Goal: Task Accomplishment & Management: Complete application form

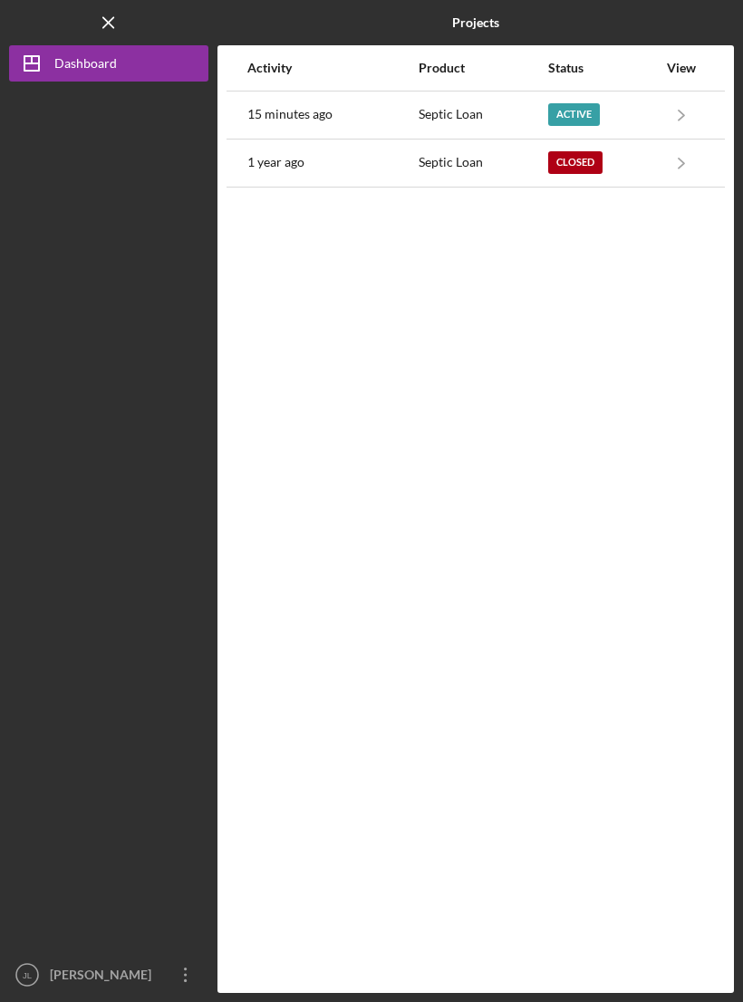
click at [550, 103] on div "Active" at bounding box center [574, 114] width 52 height 23
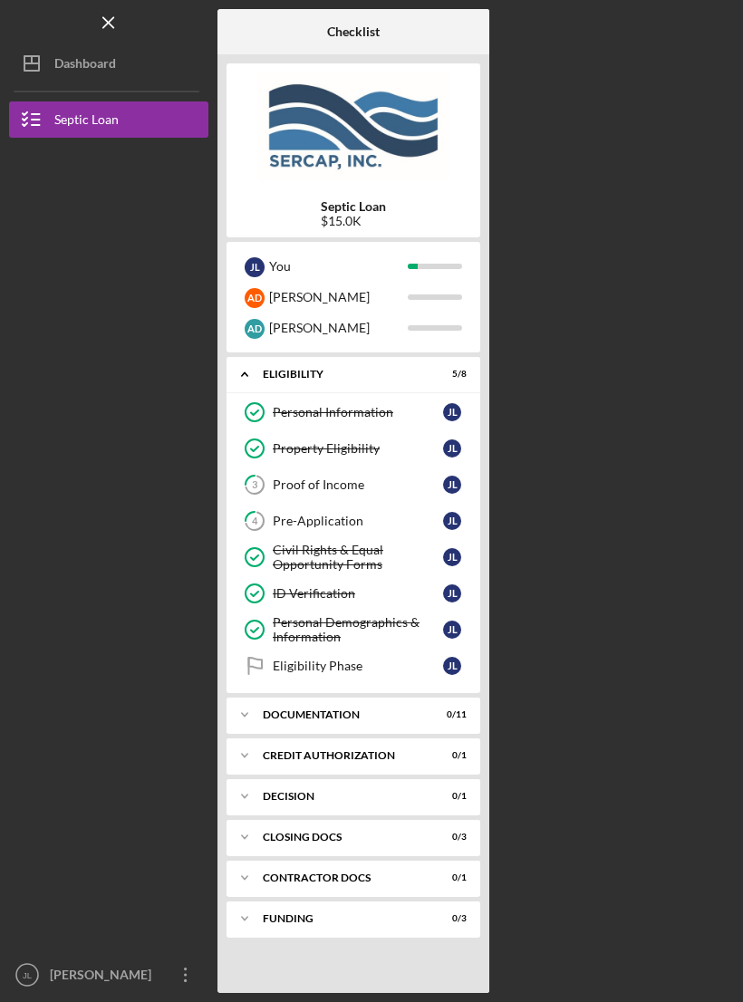
click at [292, 401] on link "Personal Information Personal Information [PERSON_NAME]" at bounding box center [354, 412] width 236 height 36
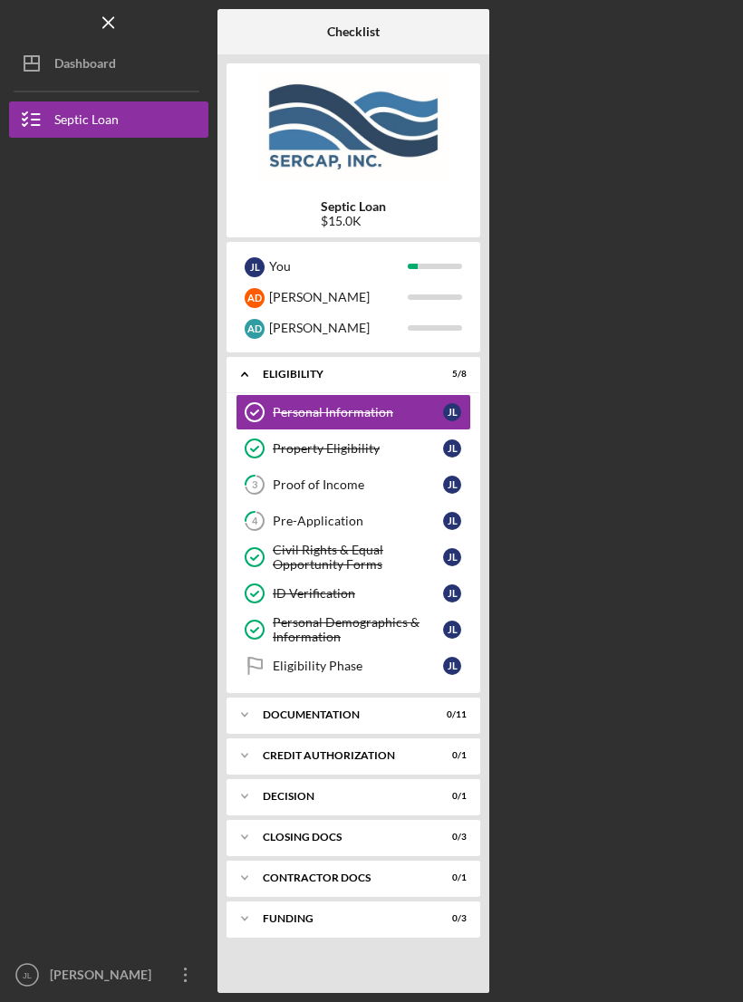
scroll to position [28, 0]
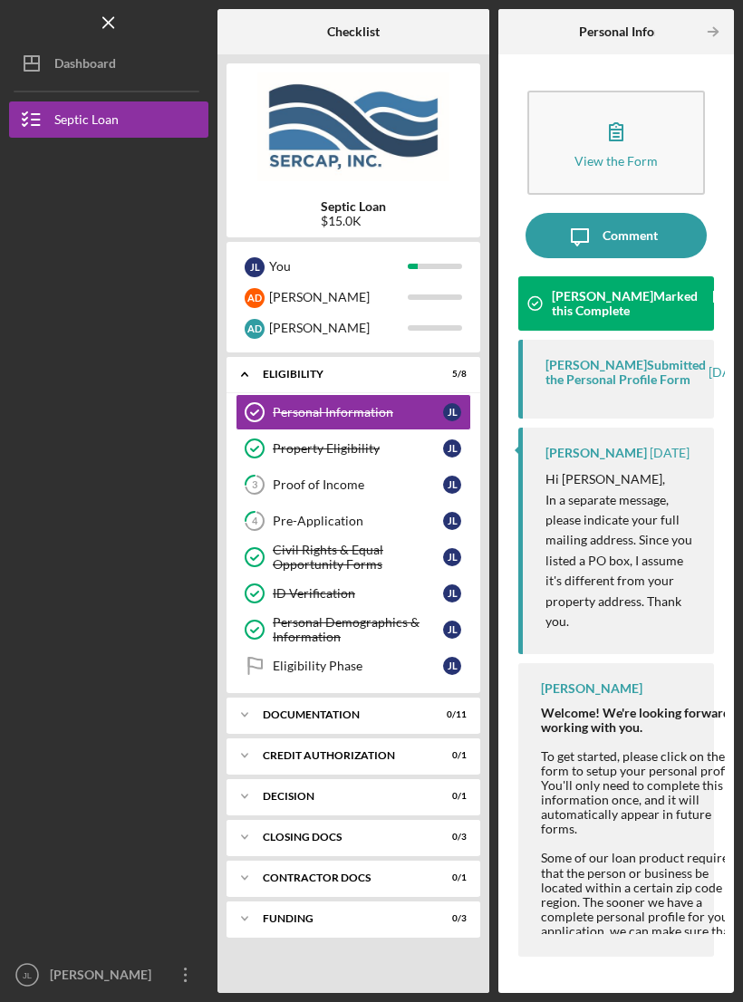
click at [557, 120] on button "View the Form Form" at bounding box center [616, 143] width 178 height 104
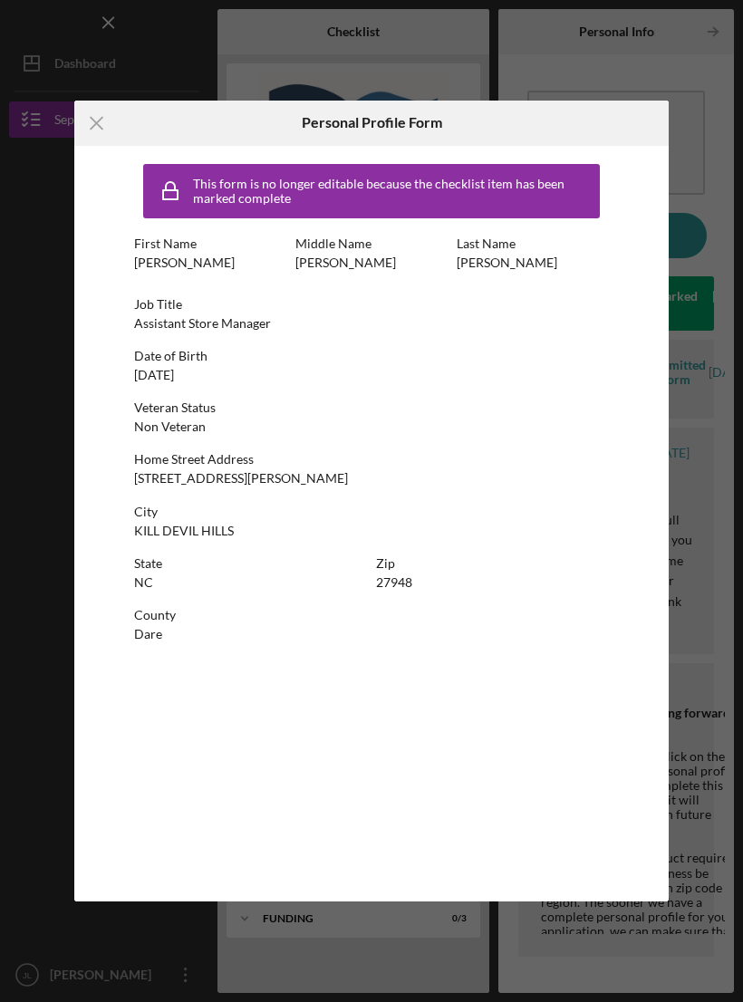
click at [5, 79] on div "Icon/Menu Close Personal Profile Form This form is no longer editable because t…" at bounding box center [371, 501] width 743 height 1002
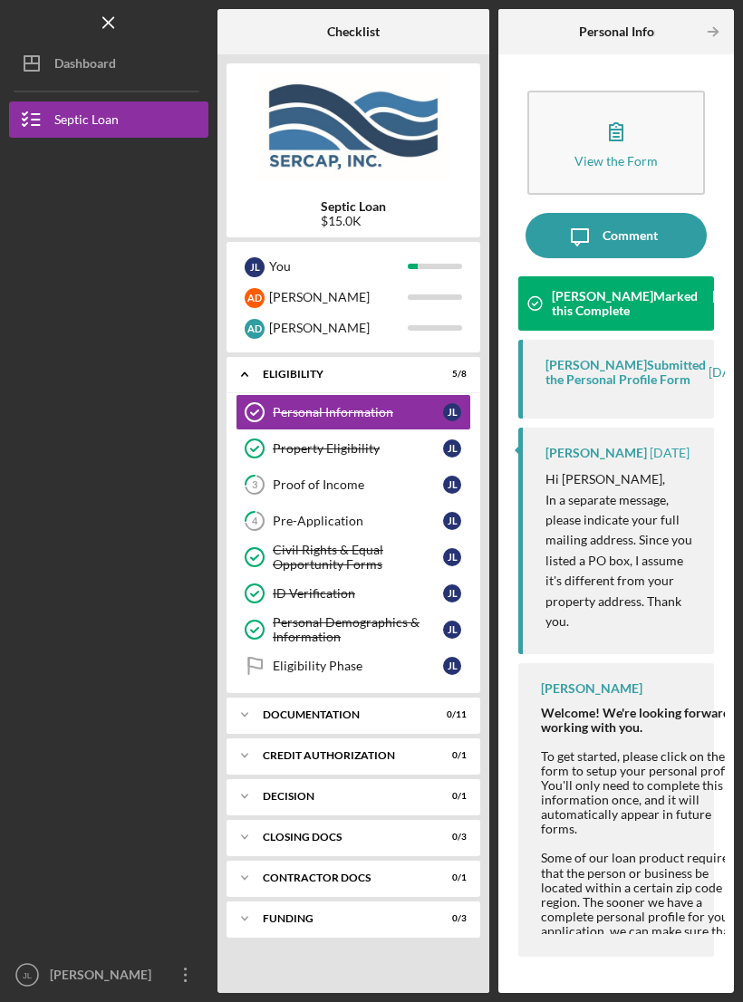
click at [298, 441] on div "Property Eligibility" at bounding box center [358, 448] width 170 height 14
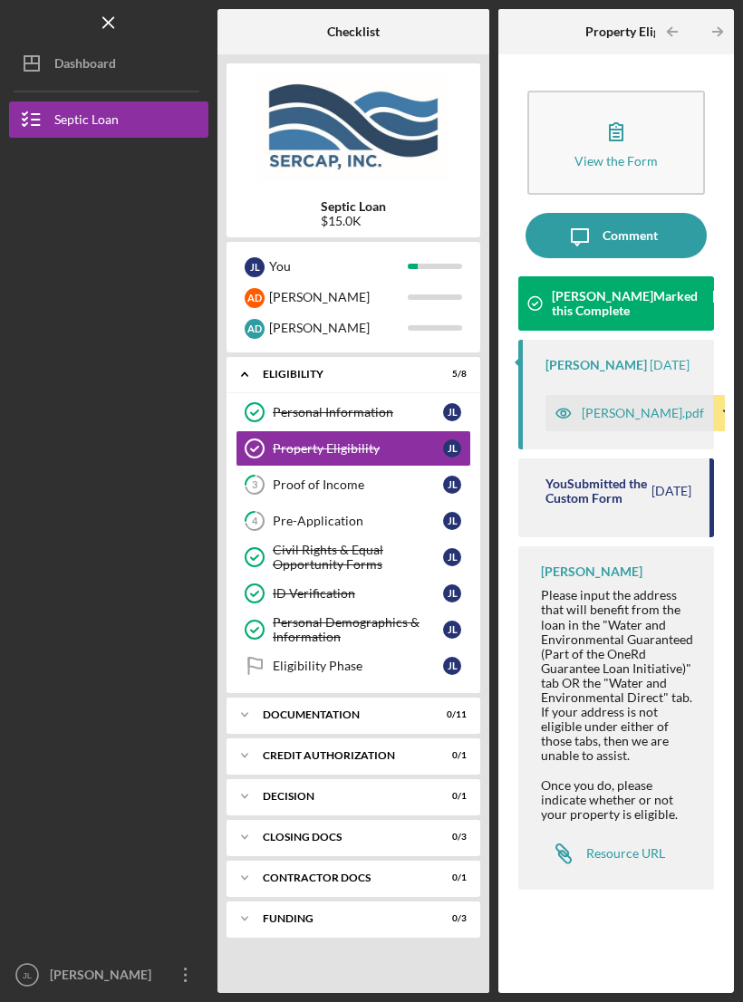
click at [603, 406] on div "[PERSON_NAME].pdf" at bounding box center [643, 413] width 122 height 14
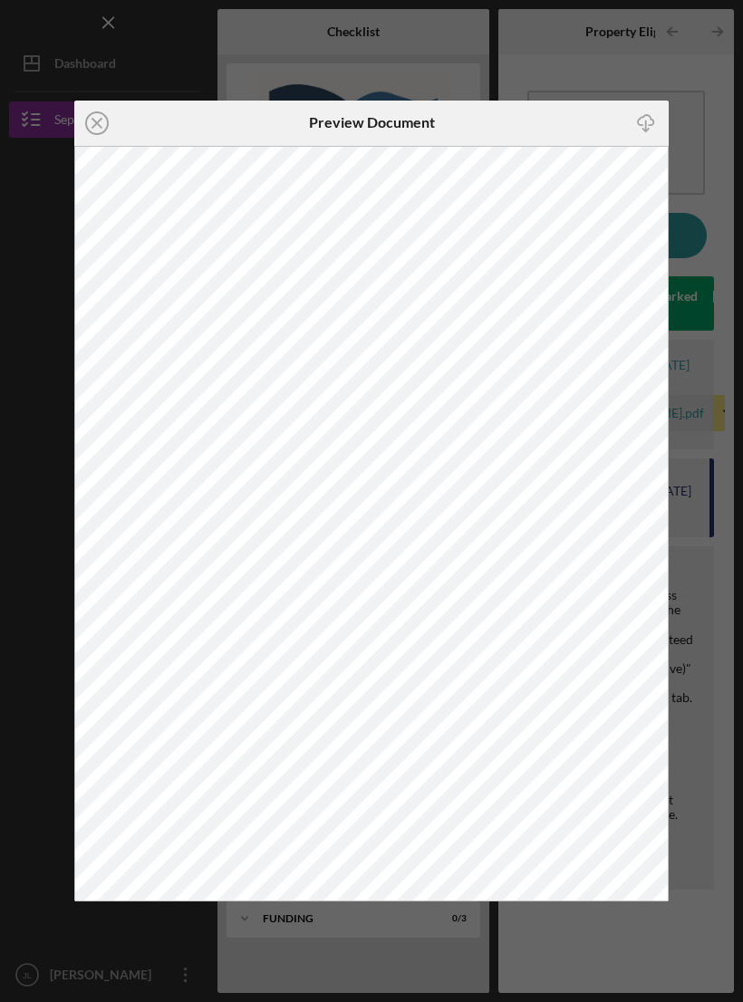
click at [103, 120] on icon "Icon/Close" at bounding box center [96, 123] width 45 height 45
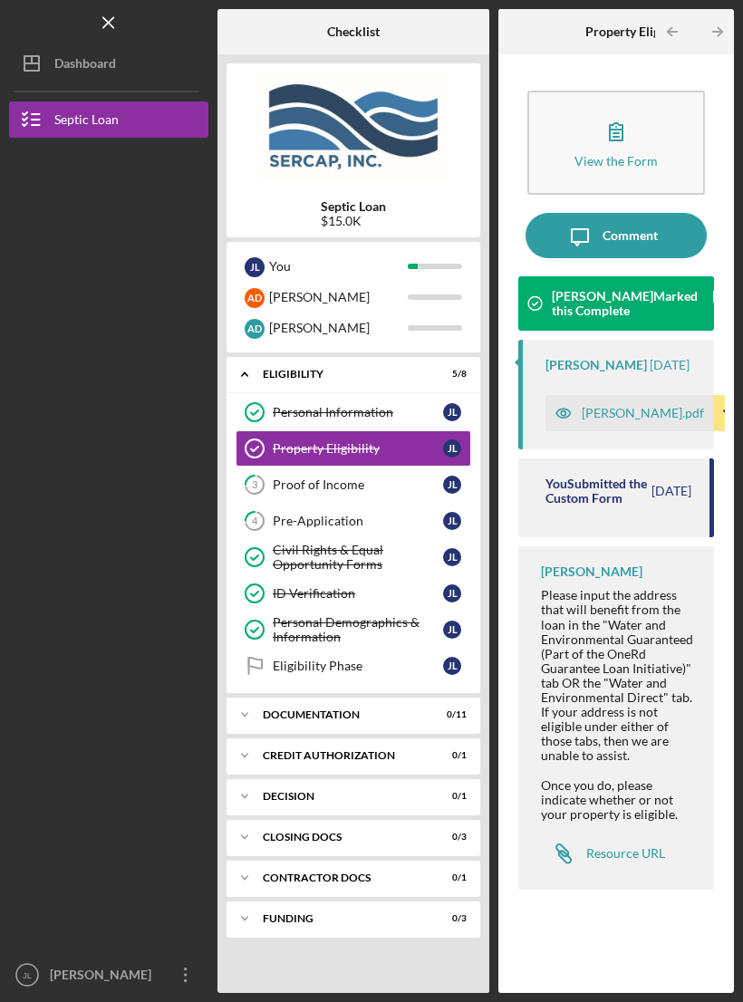
click at [275, 466] on icon "3" at bounding box center [254, 484] width 45 height 45
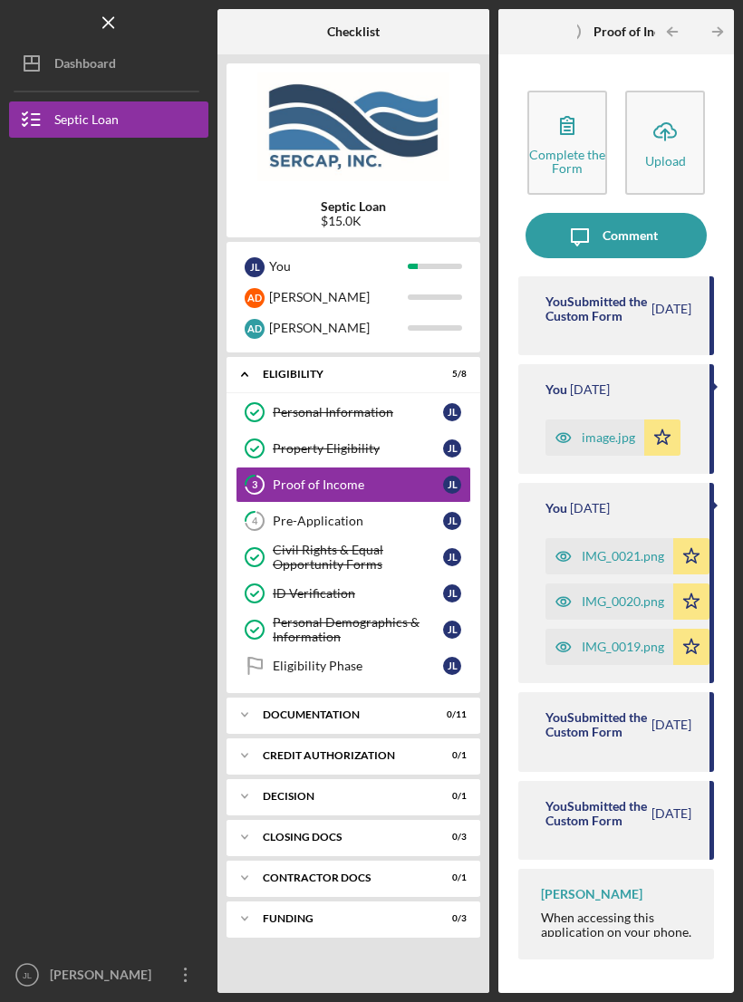
scroll to position [34, 0]
click at [572, 148] on div "Complete the Form" at bounding box center [567, 161] width 76 height 27
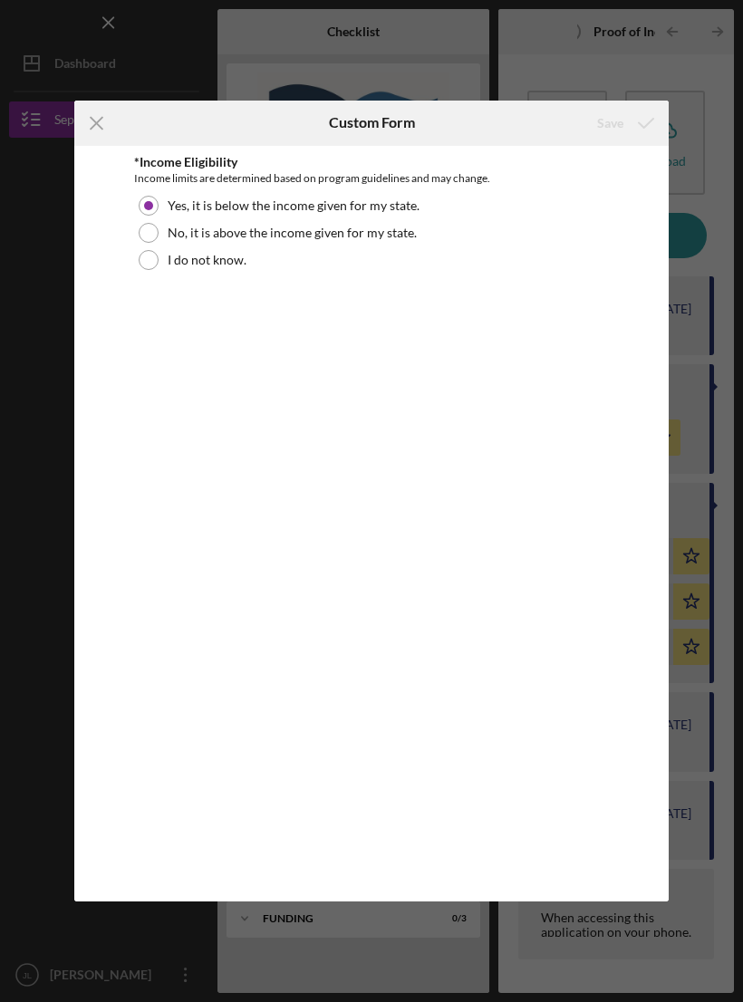
click at [144, 255] on div at bounding box center [149, 260] width 20 height 20
click at [603, 108] on div "Save" at bounding box center [610, 123] width 26 height 36
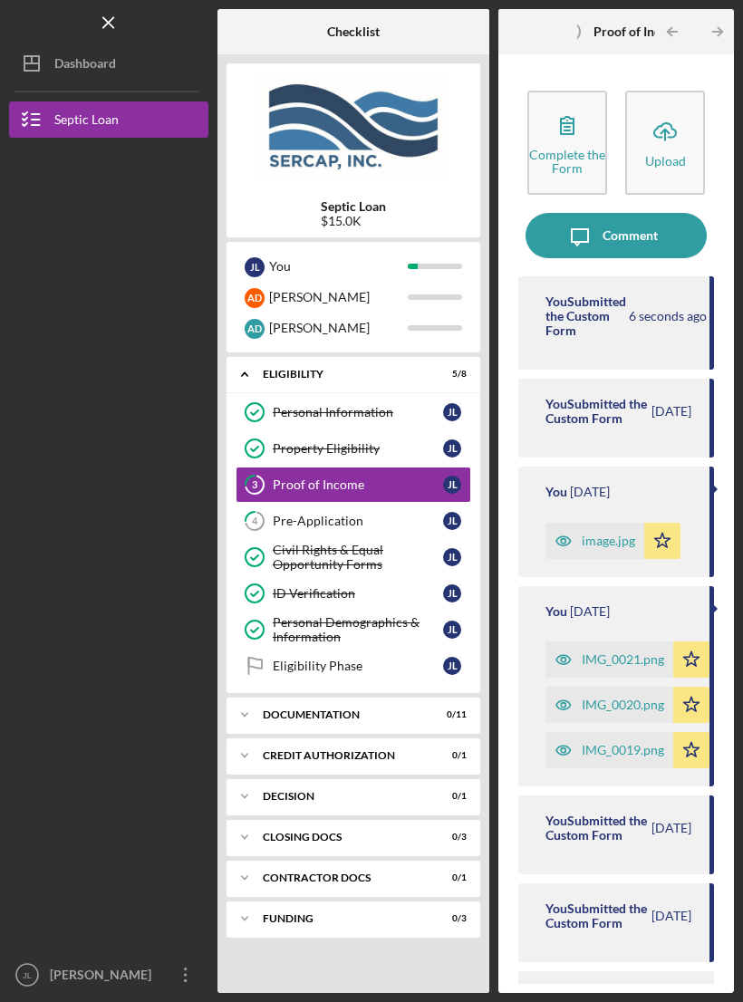
click at [266, 498] on icon "4" at bounding box center [254, 520] width 45 height 45
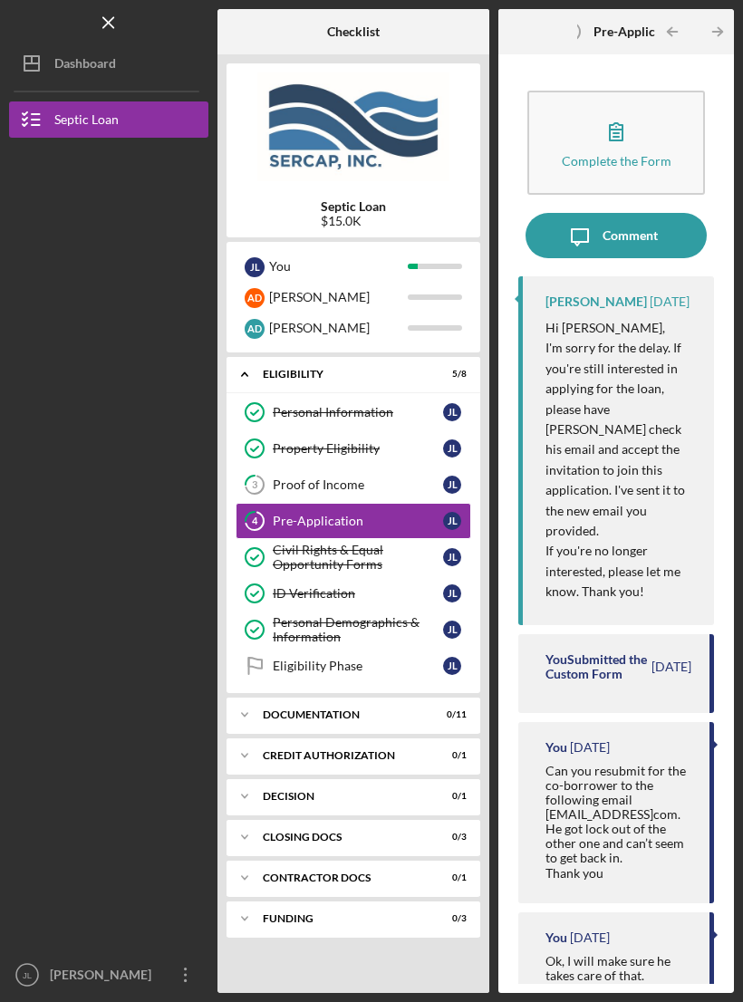
click at [588, 154] on div "Complete the Form" at bounding box center [617, 161] width 110 height 14
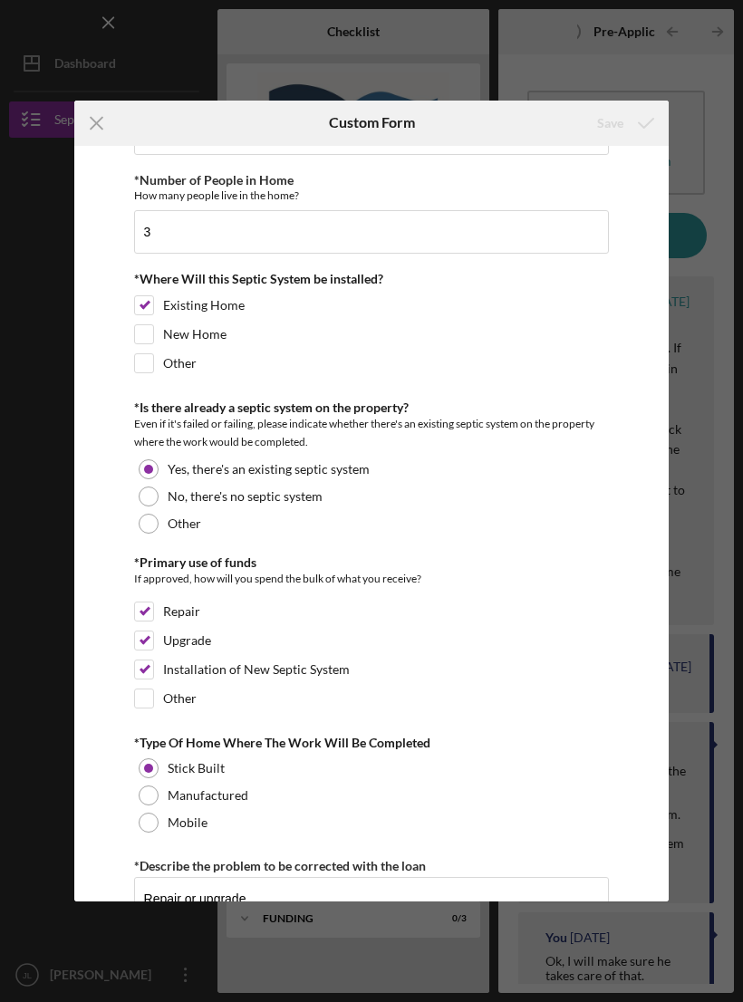
scroll to position [421, 0]
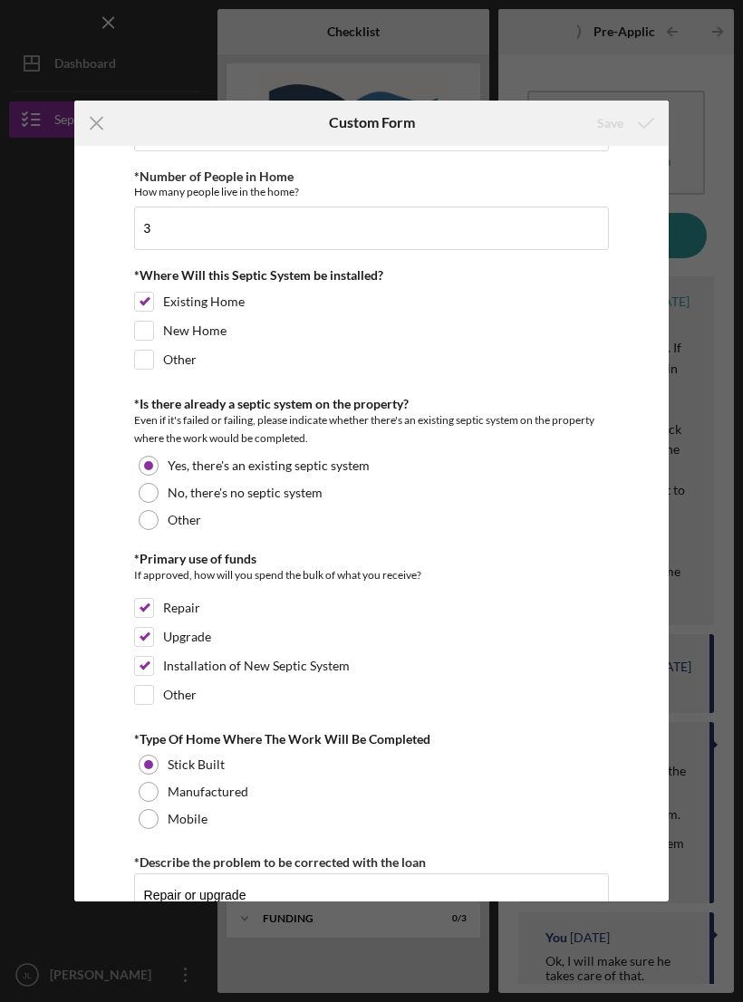
click at [106, 120] on icon "Icon/Menu Close" at bounding box center [96, 123] width 45 height 45
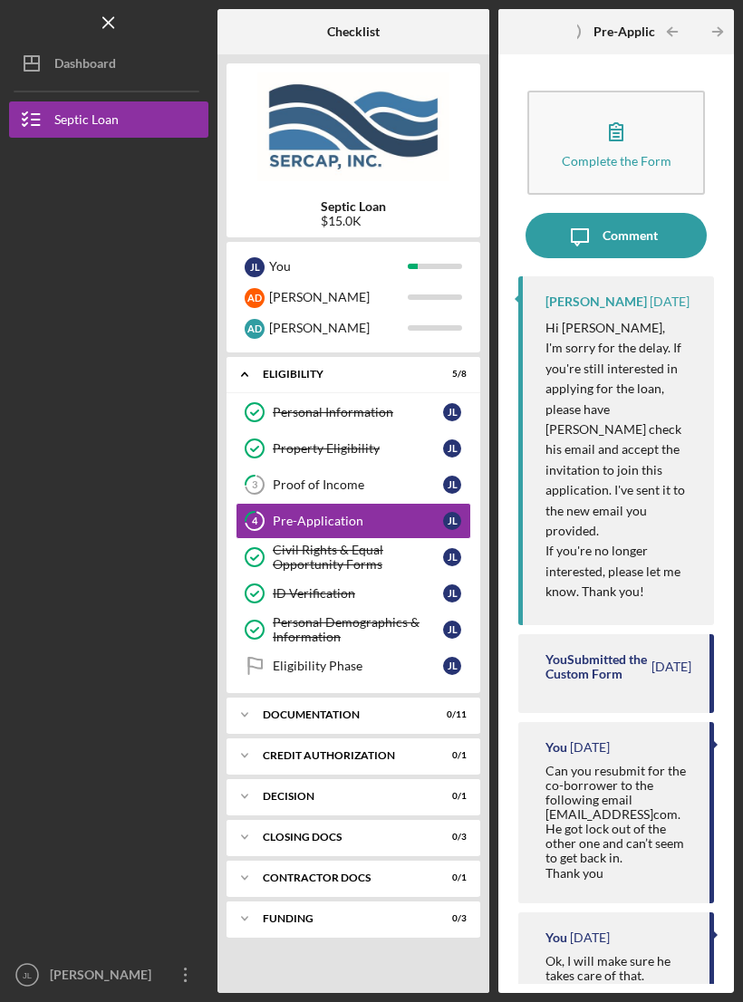
click at [280, 282] on div "[PERSON_NAME]" at bounding box center [338, 297] width 139 height 31
click at [162, 285] on div at bounding box center [108, 342] width 199 height 409
click at [275, 312] on div "[PERSON_NAME]" at bounding box center [338, 327] width 139 height 31
click at [139, 272] on div at bounding box center [108, 342] width 199 height 409
click at [153, 938] on div at bounding box center [108, 751] width 199 height 409
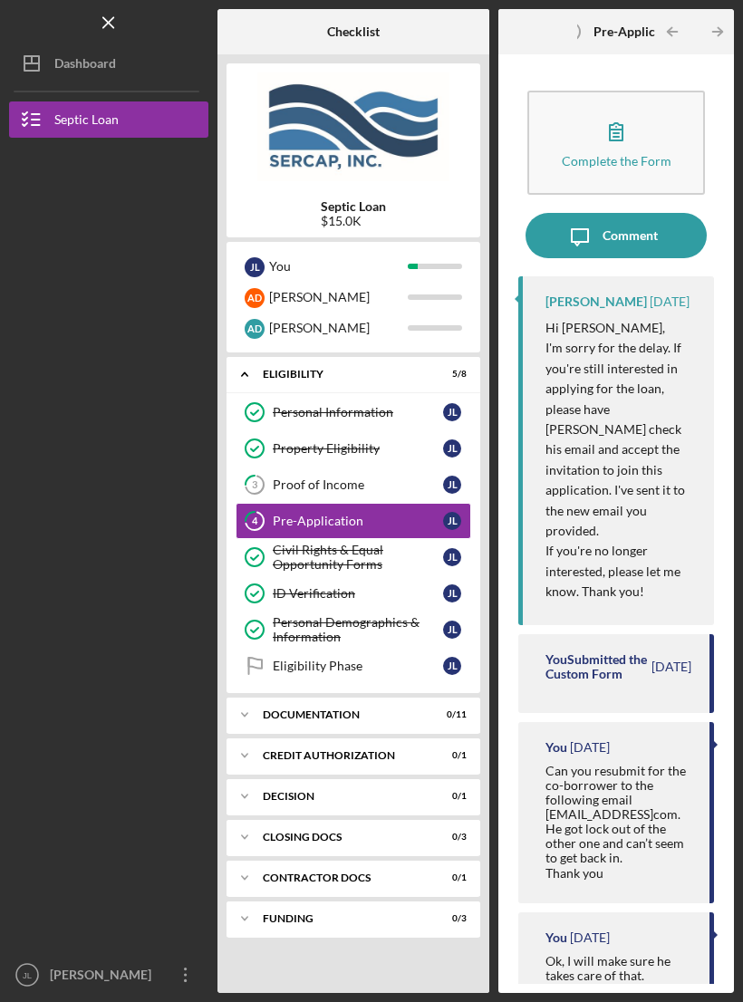
click at [85, 967] on div "[PERSON_NAME]" at bounding box center [104, 977] width 118 height 41
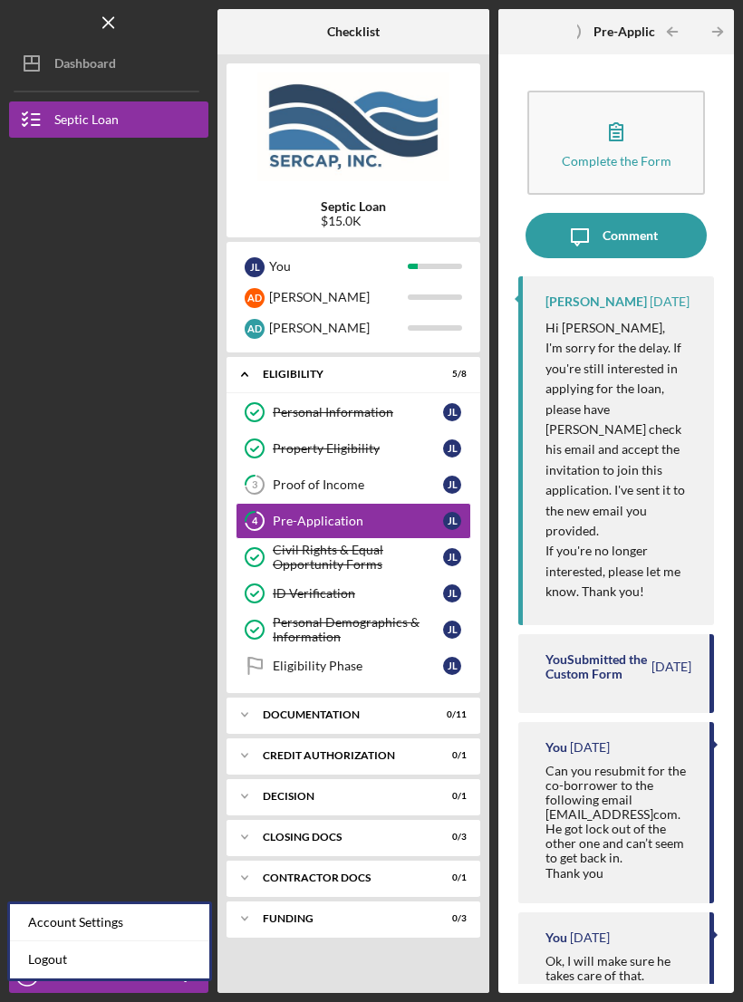
click at [45, 941] on link "Logout" at bounding box center [109, 959] width 199 height 37
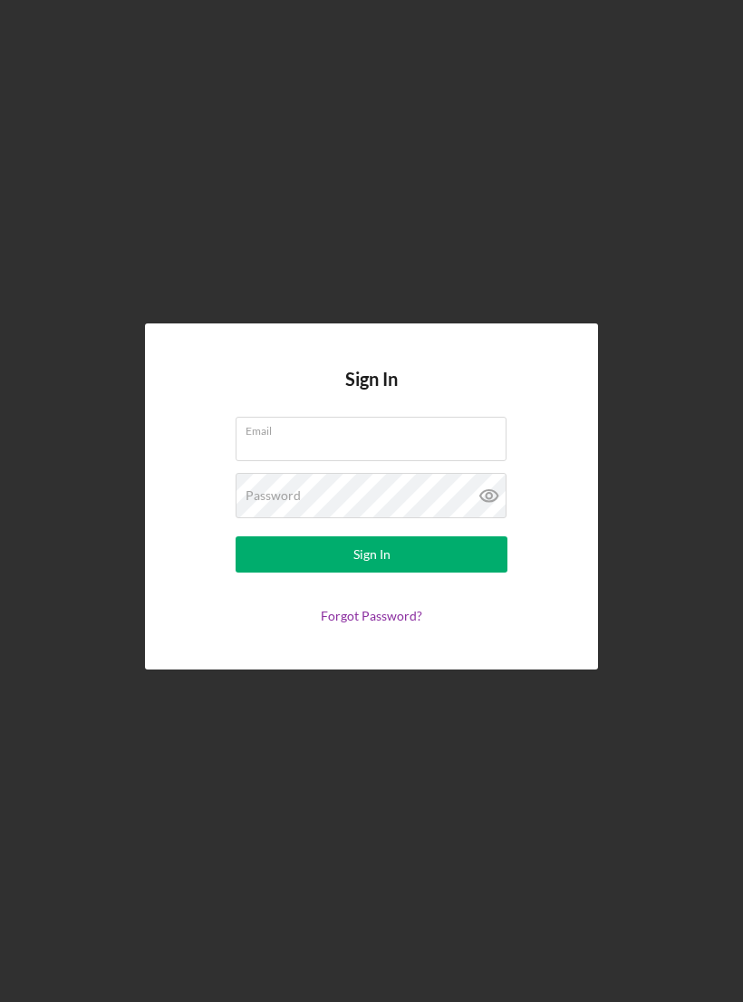
click at [367, 427] on input "Email" at bounding box center [371, 438] width 271 height 43
click at [446, 439] on input "Email" at bounding box center [371, 438] width 271 height 43
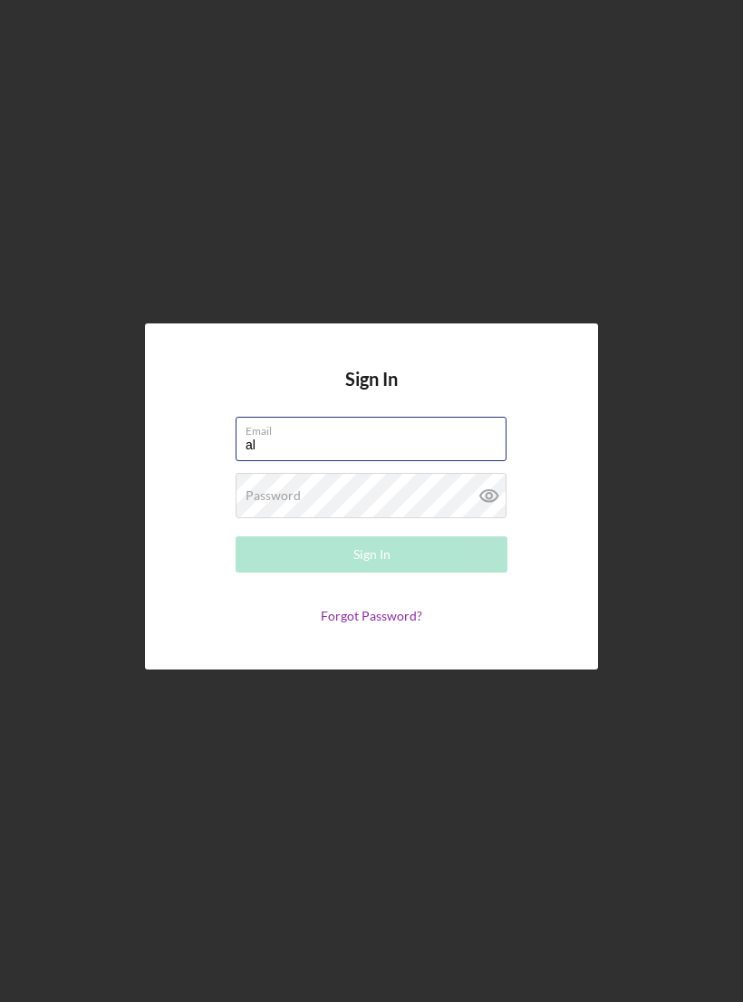
type input "[EMAIL_ADDRESS][DOMAIN_NAME]"
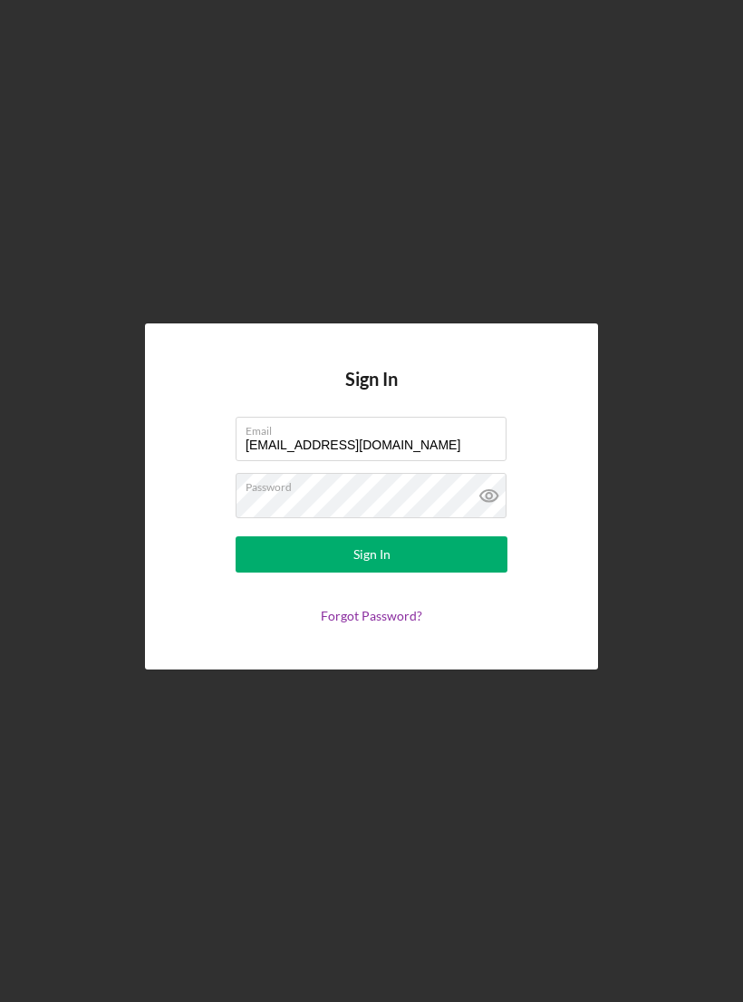
click at [496, 490] on icon at bounding box center [488, 496] width 17 height 12
click at [309, 547] on button "Sign In" at bounding box center [372, 554] width 272 height 36
